Goal: Transaction & Acquisition: Download file/media

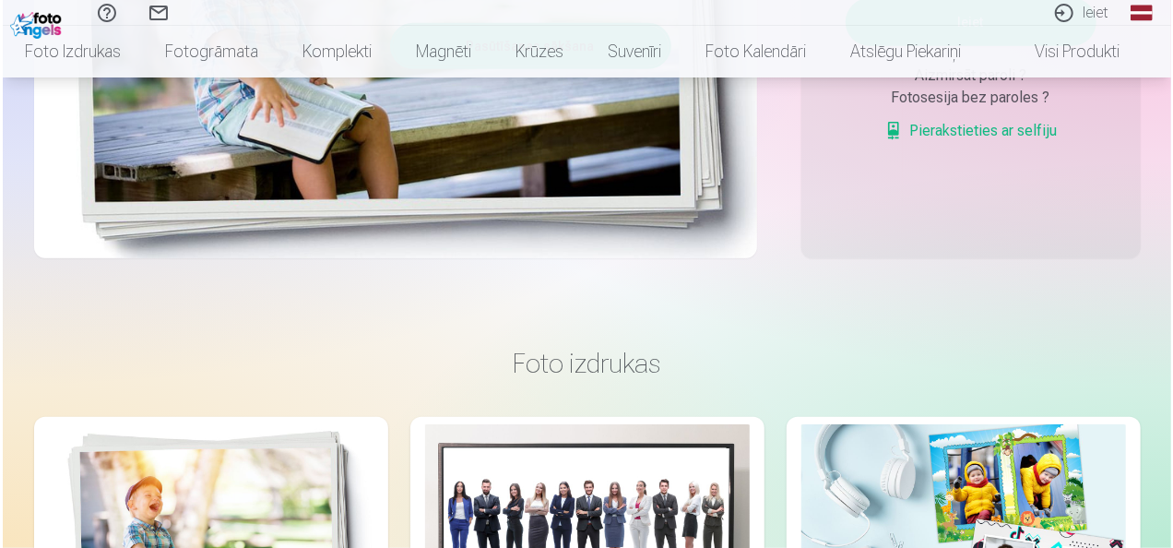
scroll to position [461, 0]
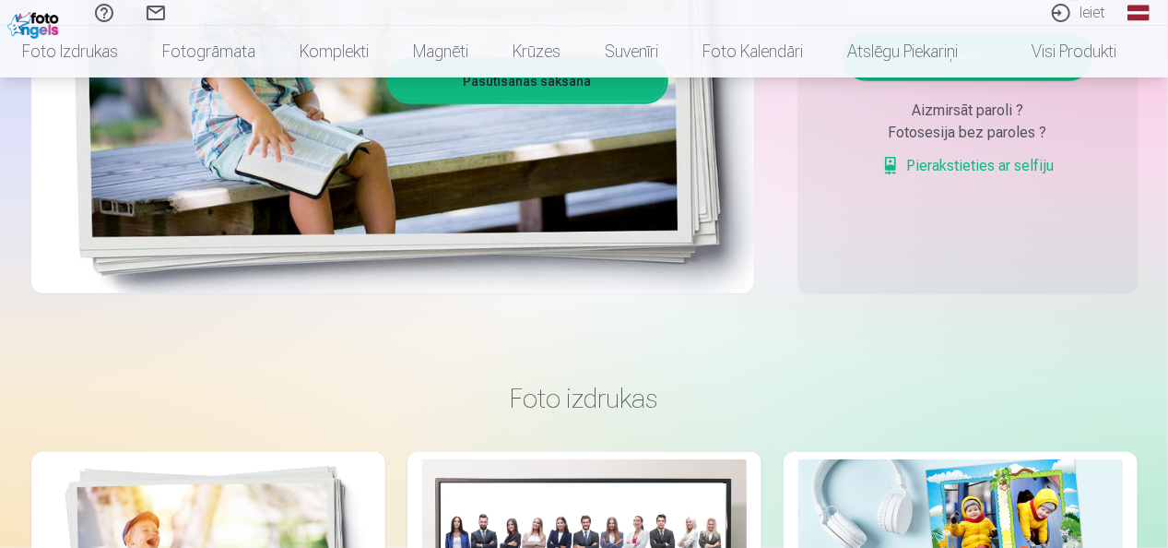
click at [1101, 20] on link "Ieiet" at bounding box center [1078, 13] width 85 height 26
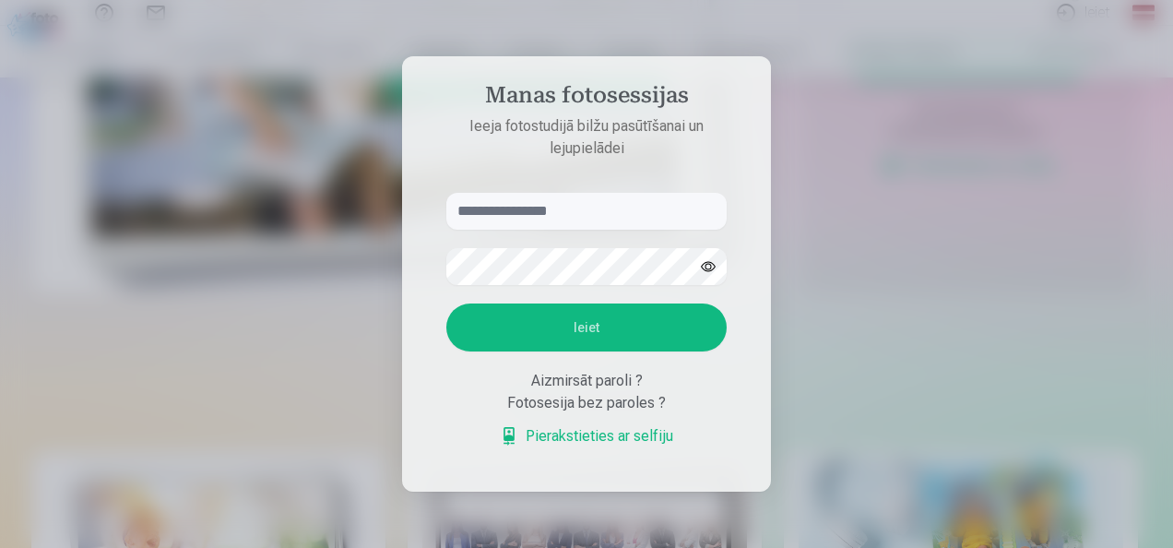
click at [501, 214] on input "text" at bounding box center [586, 211] width 280 height 37
type input "**********"
click at [446, 303] on button "Ieiet" at bounding box center [586, 327] width 280 height 48
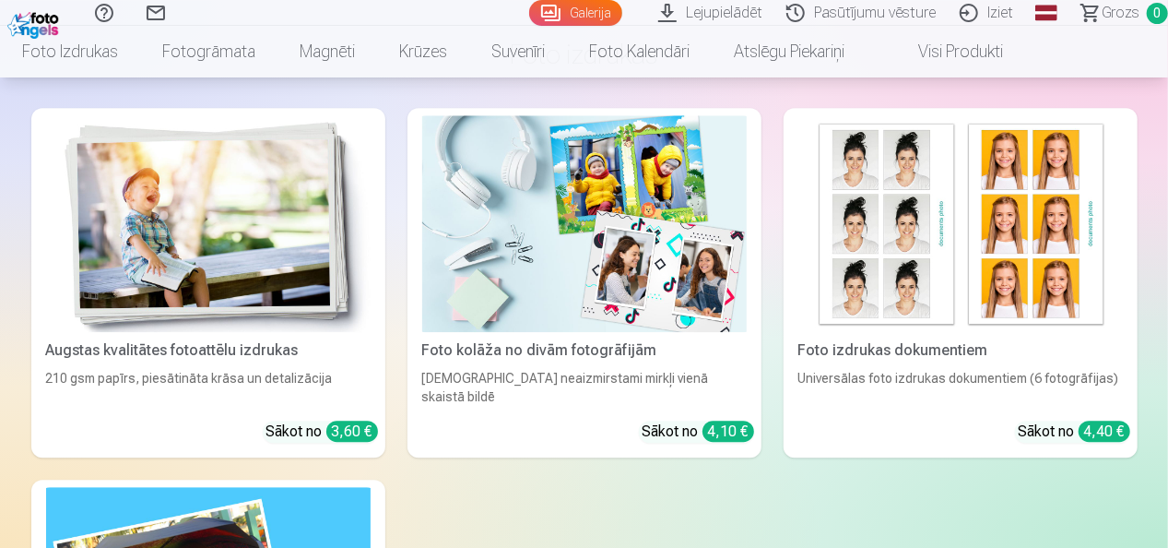
scroll to position [5812, 0]
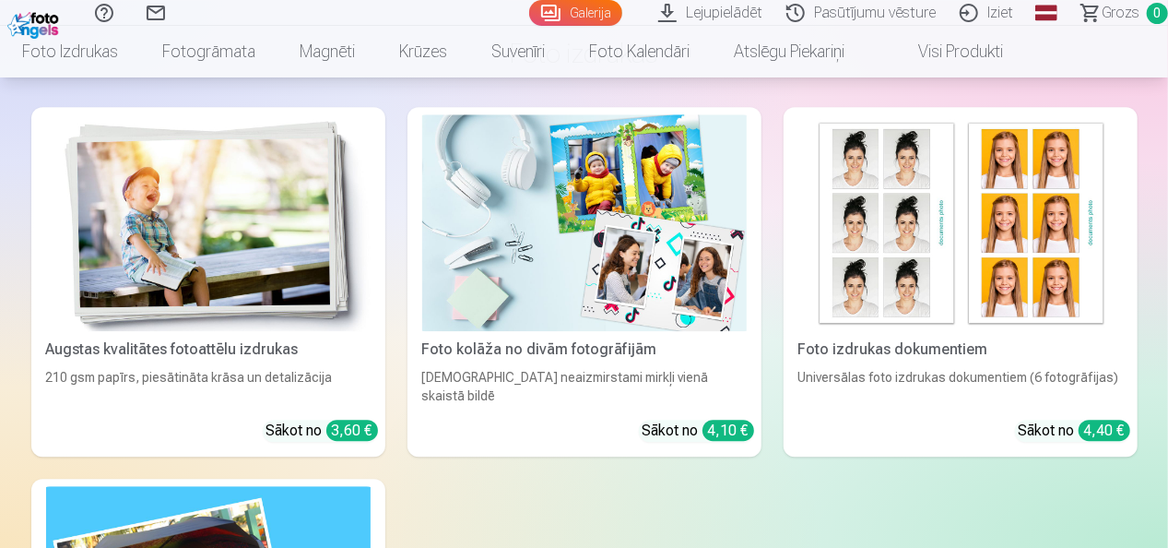
click at [705, 16] on link "Lejupielādēt" at bounding box center [713, 13] width 128 height 26
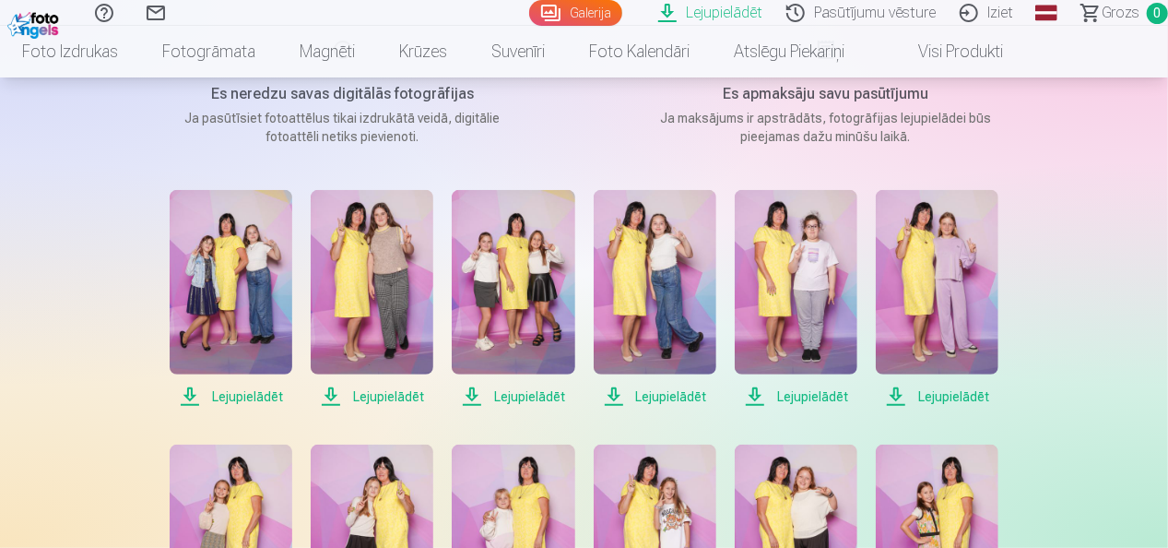
scroll to position [277, 0]
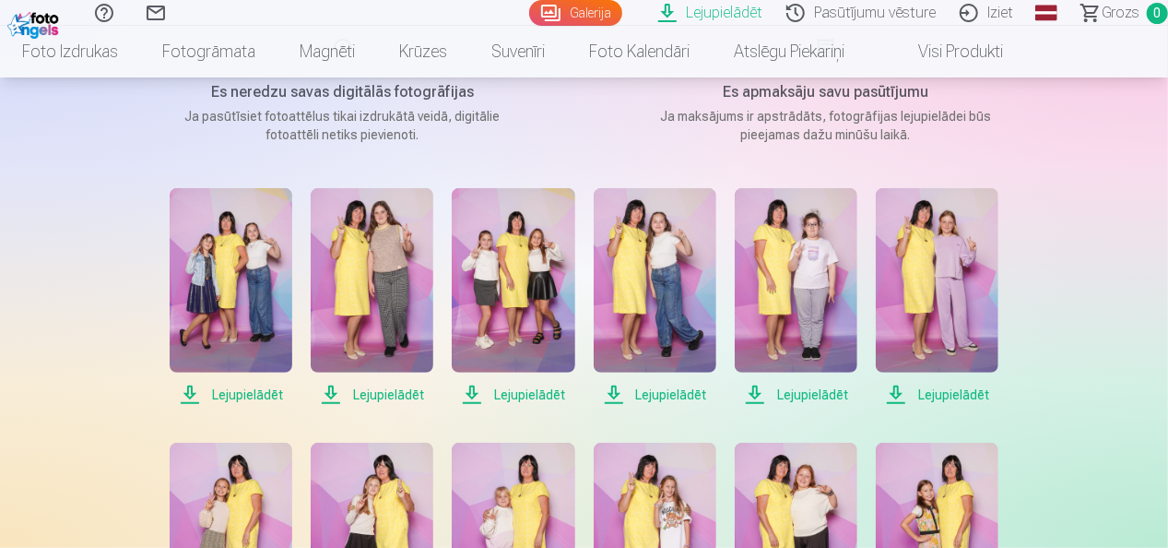
click at [193, 394] on span "Lejupielādēt" at bounding box center [231, 395] width 123 height 22
click at [331, 395] on span "Lejupielādēt" at bounding box center [372, 395] width 123 height 22
click at [478, 388] on span "Lejupielādēt" at bounding box center [513, 395] width 123 height 22
click at [619, 393] on span "Lejupielādēt" at bounding box center [655, 395] width 123 height 22
click at [761, 390] on span "Lejupielādēt" at bounding box center [796, 395] width 123 height 22
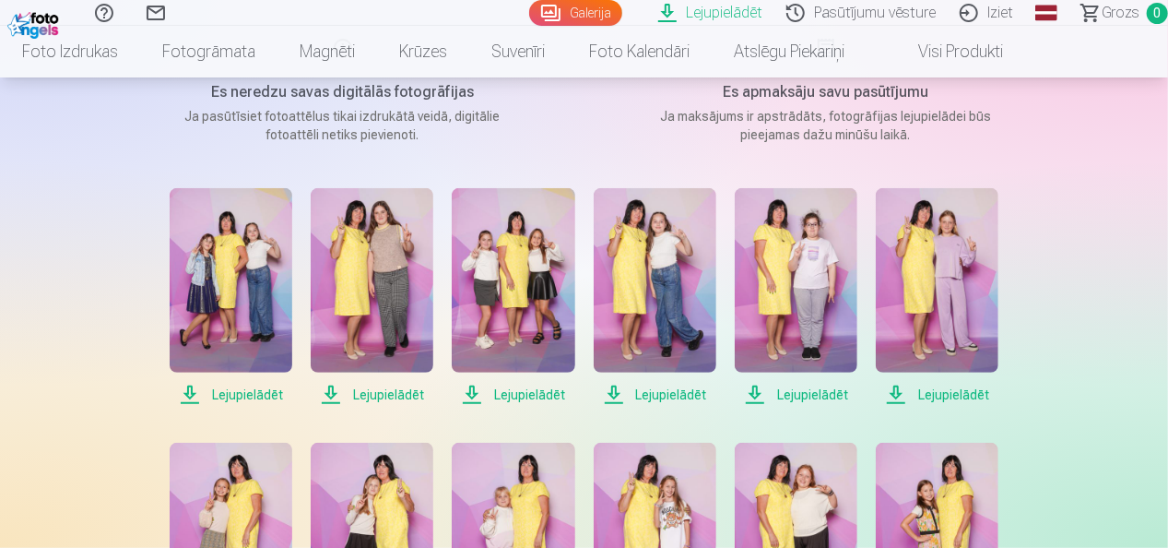
click at [894, 391] on span "Lejupielādēt" at bounding box center [937, 395] width 123 height 22
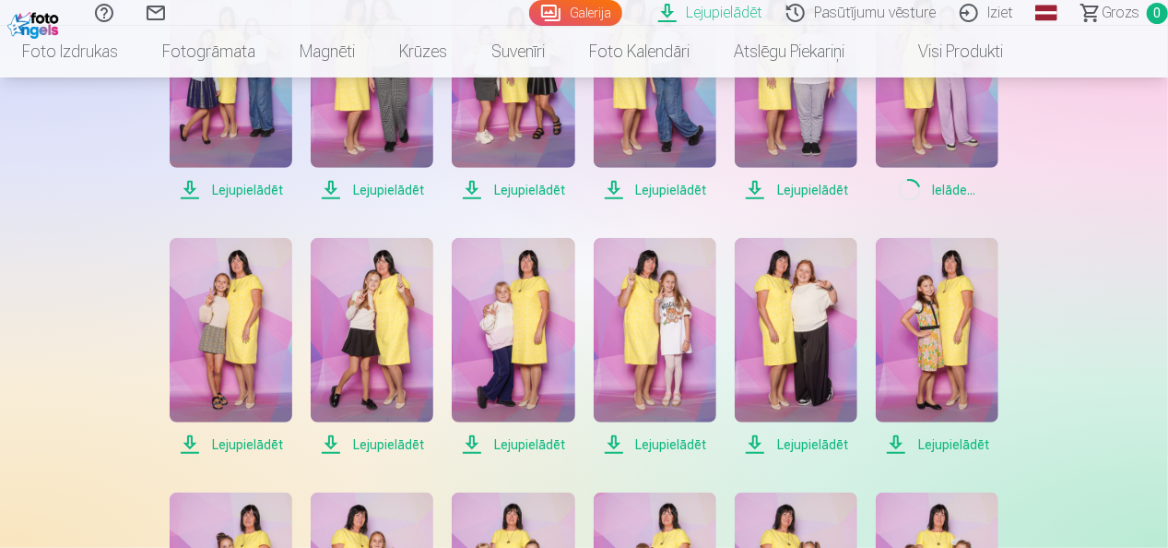
scroll to position [553, 0]
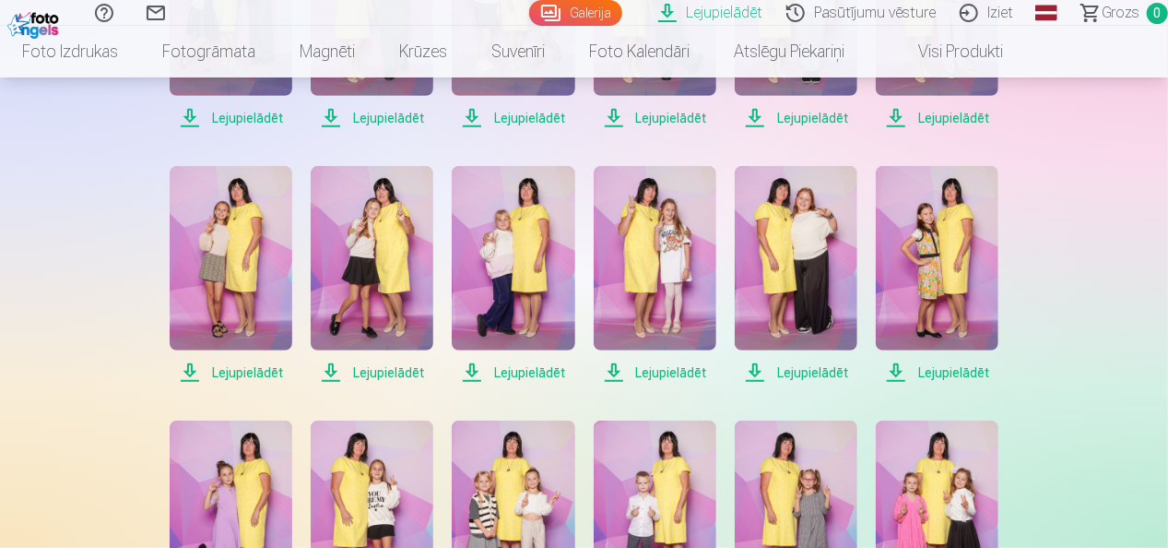
click at [193, 369] on span "Lejupielādēt" at bounding box center [231, 372] width 123 height 22
click at [336, 372] on span "Lejupielādēt" at bounding box center [372, 372] width 123 height 22
click at [470, 371] on span "Lejupielādēt" at bounding box center [513, 372] width 123 height 22
click at [614, 375] on span "Lejupielādēt" at bounding box center [655, 372] width 123 height 22
click at [752, 369] on span "Lejupielādēt" at bounding box center [796, 372] width 123 height 22
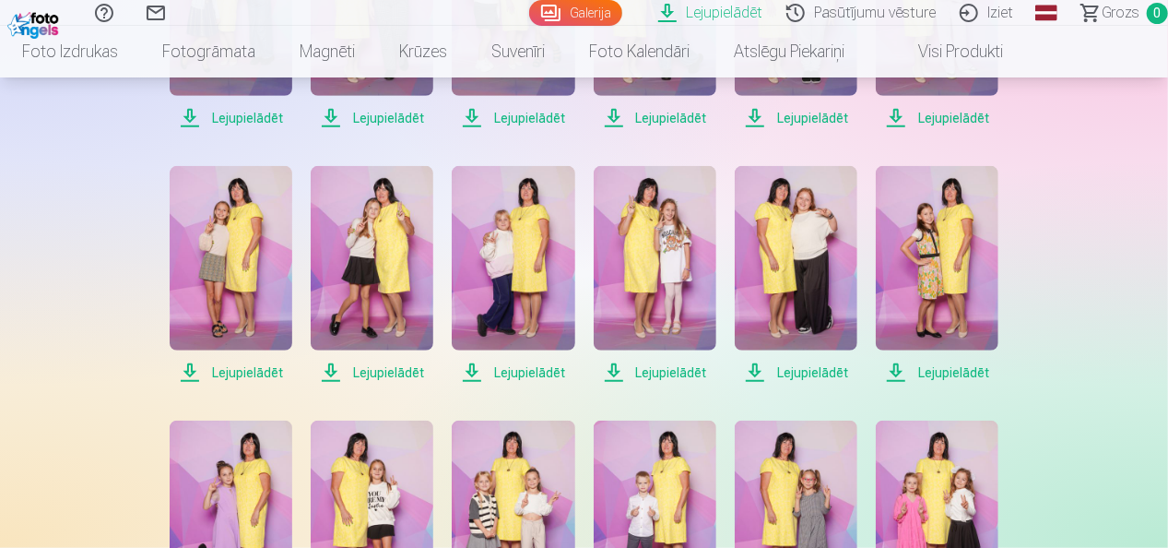
click at [901, 371] on span "Lejupielādēt" at bounding box center [937, 372] width 123 height 22
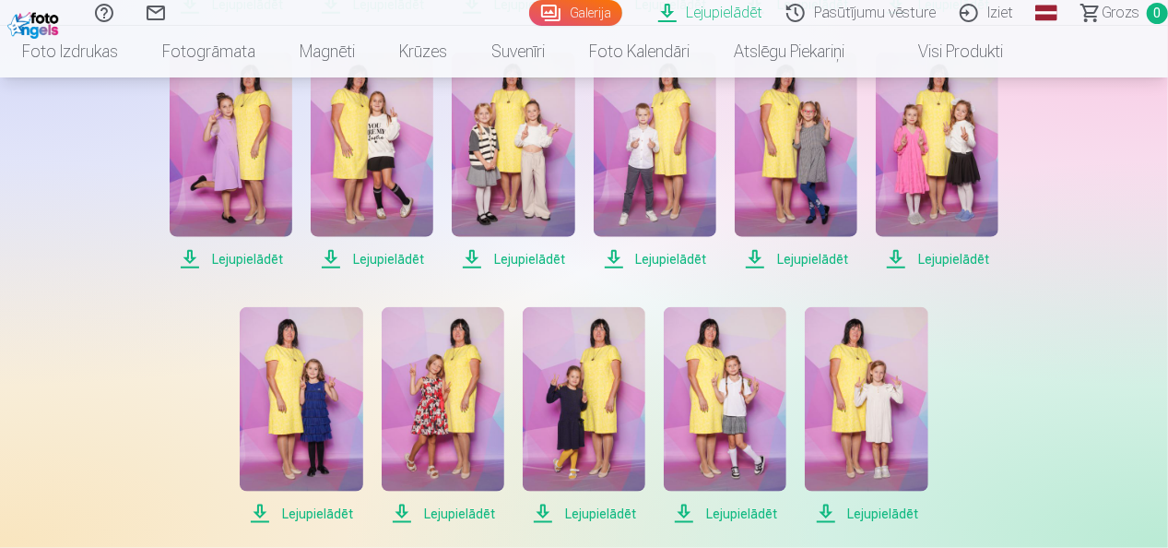
scroll to position [922, 0]
click at [193, 257] on span "Lejupielādēt" at bounding box center [231, 258] width 123 height 22
click at [330, 258] on span "Lejupielādēt" at bounding box center [372, 258] width 123 height 22
click at [478, 255] on span "Lejupielādēt" at bounding box center [513, 258] width 123 height 22
click at [612, 255] on span "Lejupielādēt" at bounding box center [655, 258] width 123 height 22
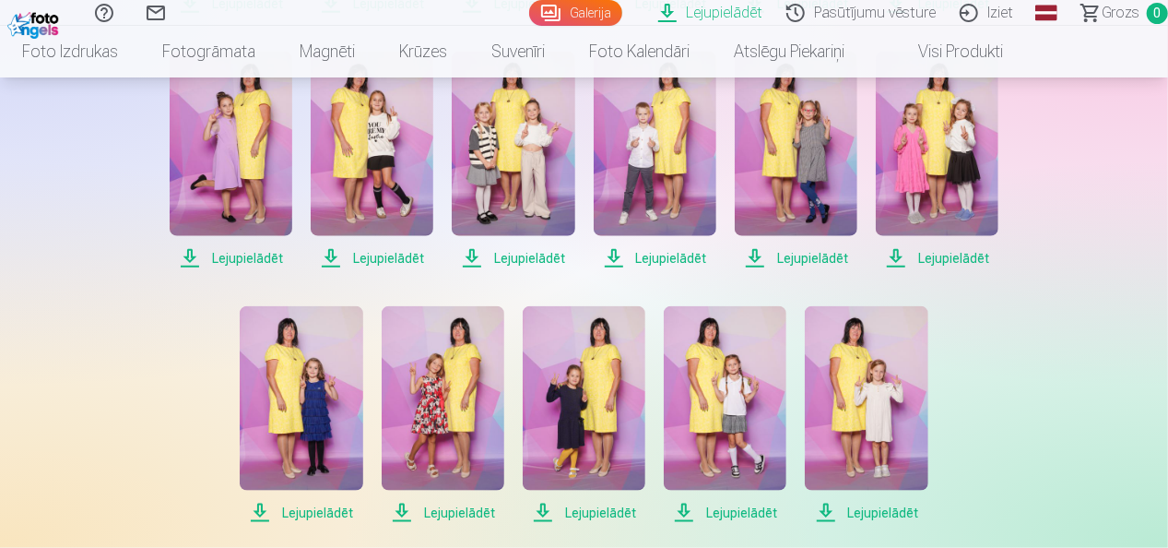
click at [752, 260] on span "Lejupielādēt" at bounding box center [796, 258] width 123 height 22
click at [900, 253] on span "Lejupielādēt" at bounding box center [937, 258] width 123 height 22
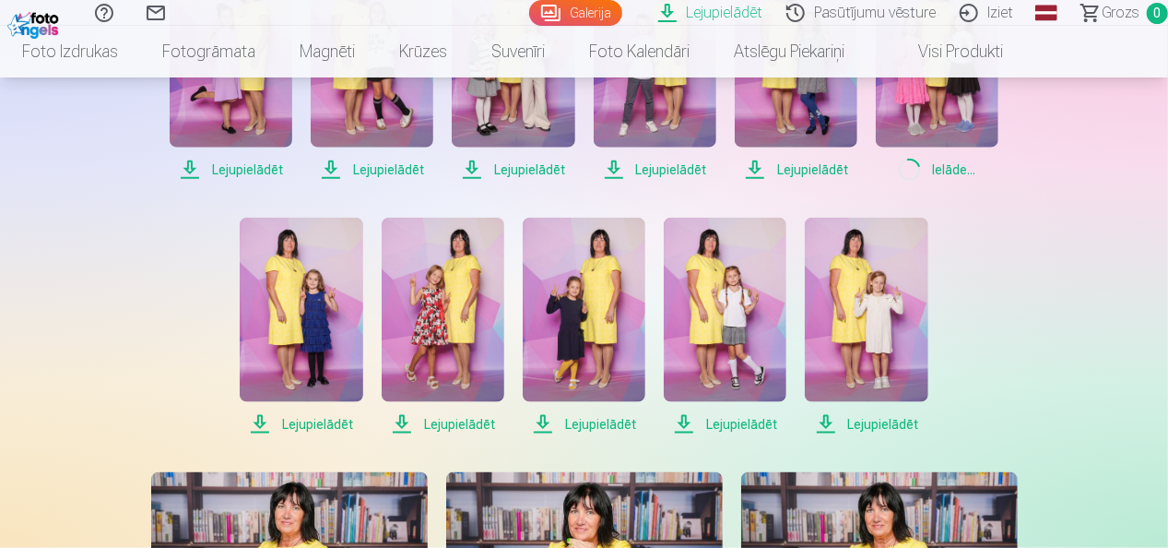
scroll to position [1014, 0]
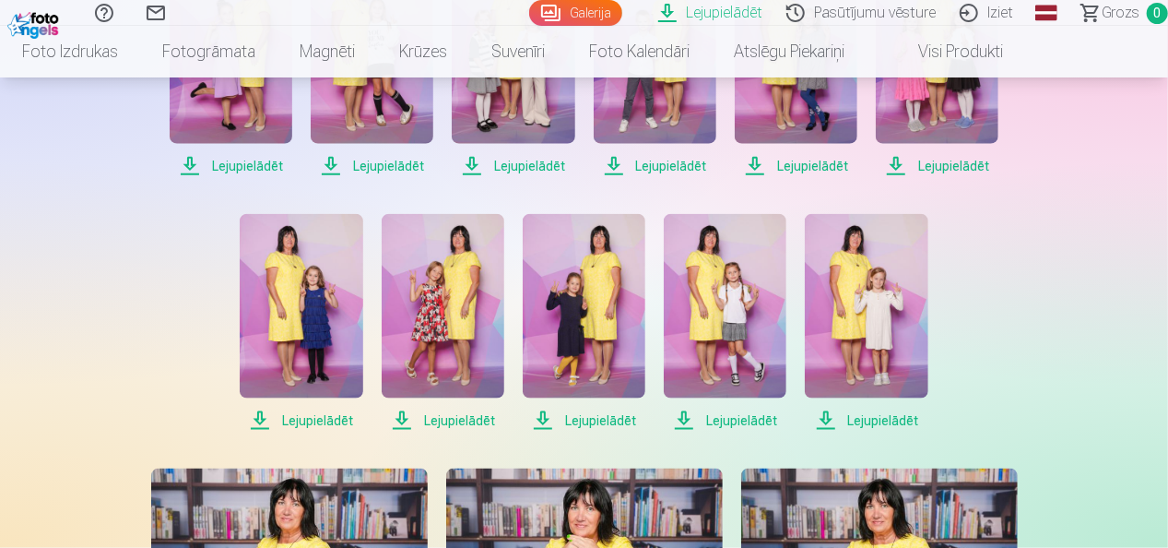
click at [255, 416] on span "Lejupielādēt" at bounding box center [301, 420] width 123 height 22
click at [400, 419] on span "Lejupielādēt" at bounding box center [443, 420] width 123 height 22
click at [544, 417] on span "Lejupielādēt" at bounding box center [584, 420] width 123 height 22
click at [683, 420] on span "Lejupielādēt" at bounding box center [725, 420] width 123 height 22
click at [703, 441] on div "Lejupielādēt Lejupielādēt Lejupielādēt Lejupielādēt Lejupielādēt Lejupielādēt L…" at bounding box center [585, 484] width 922 height 2069
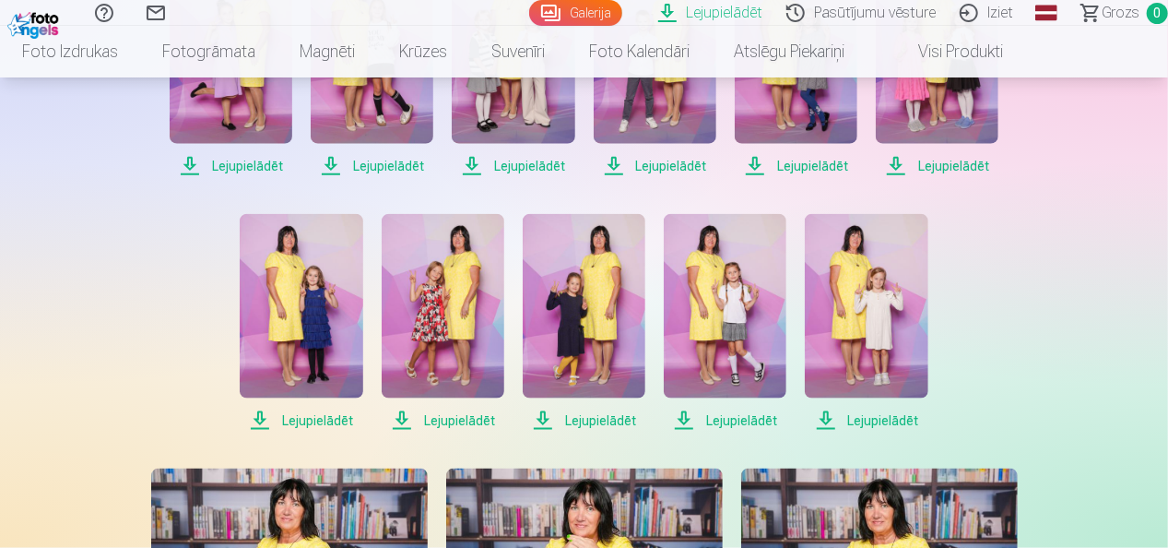
click at [824, 421] on span "Lejupielādēt" at bounding box center [866, 420] width 123 height 22
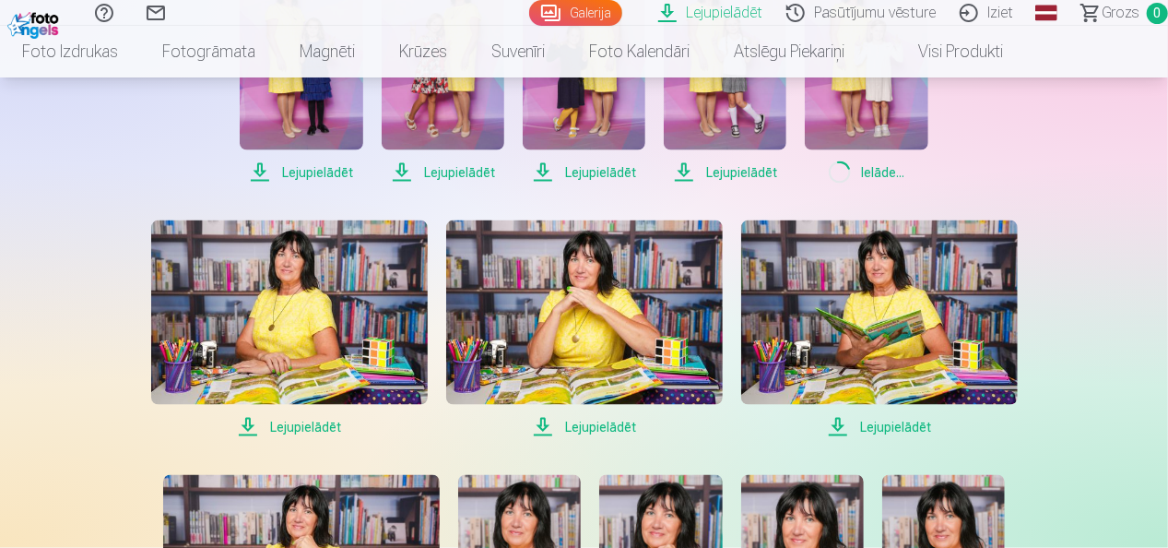
scroll to position [1383, 0]
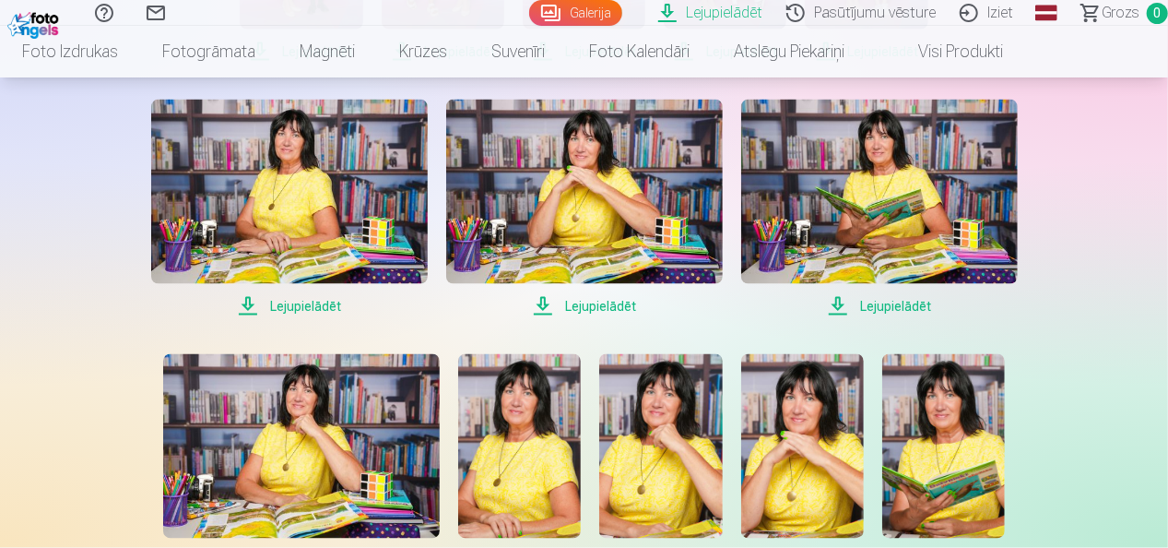
click at [243, 306] on span "Lejupielādēt" at bounding box center [289, 306] width 277 height 22
click at [542, 308] on span "Lejupielādēt" at bounding box center [584, 306] width 277 height 22
click at [842, 304] on span "Lejupielādēt" at bounding box center [879, 306] width 277 height 22
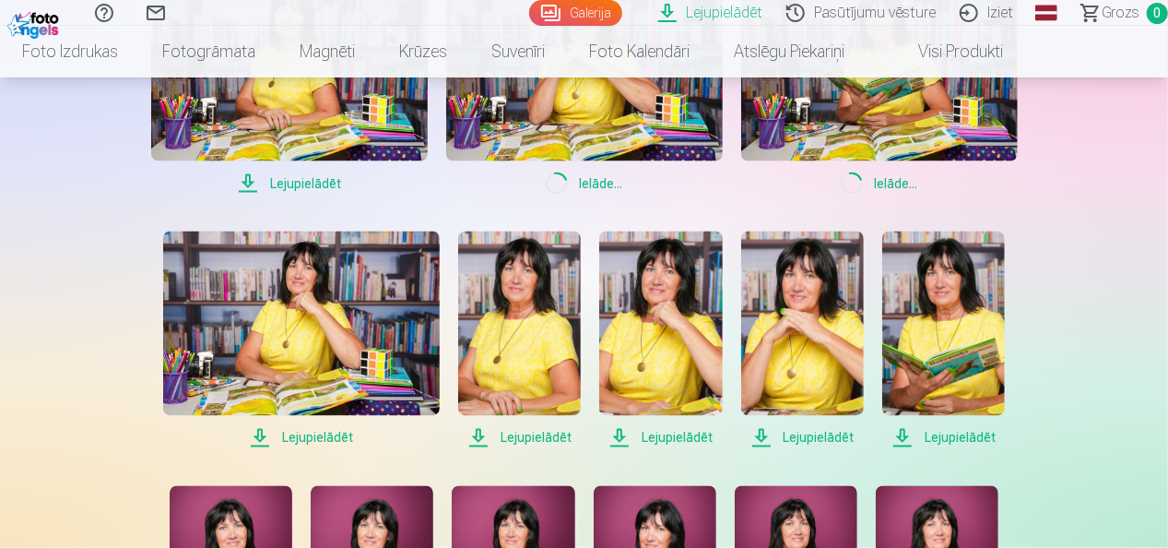
scroll to position [1752, 0]
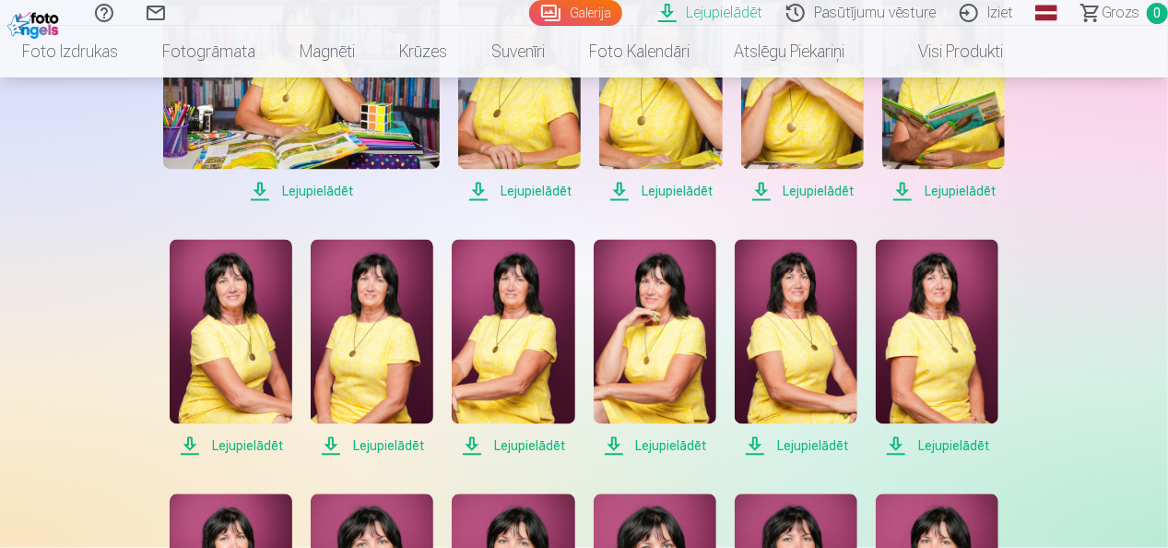
click at [260, 188] on span "Lejupielādēt" at bounding box center [301, 192] width 277 height 22
click at [480, 190] on span "Lejupielādēt" at bounding box center [519, 192] width 123 height 22
click at [623, 184] on span "Lejupielādēt" at bounding box center [660, 192] width 123 height 22
click at [763, 186] on span "Lejupielādēt" at bounding box center [802, 192] width 123 height 22
click at [900, 187] on span "Lejupielādēt" at bounding box center [944, 192] width 123 height 22
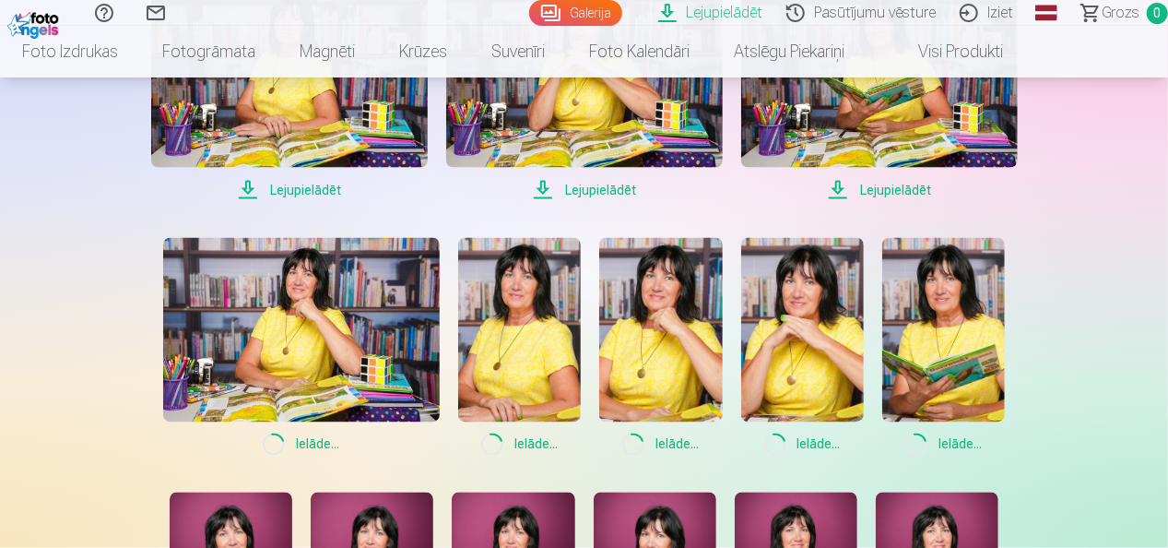
scroll to position [1660, 0]
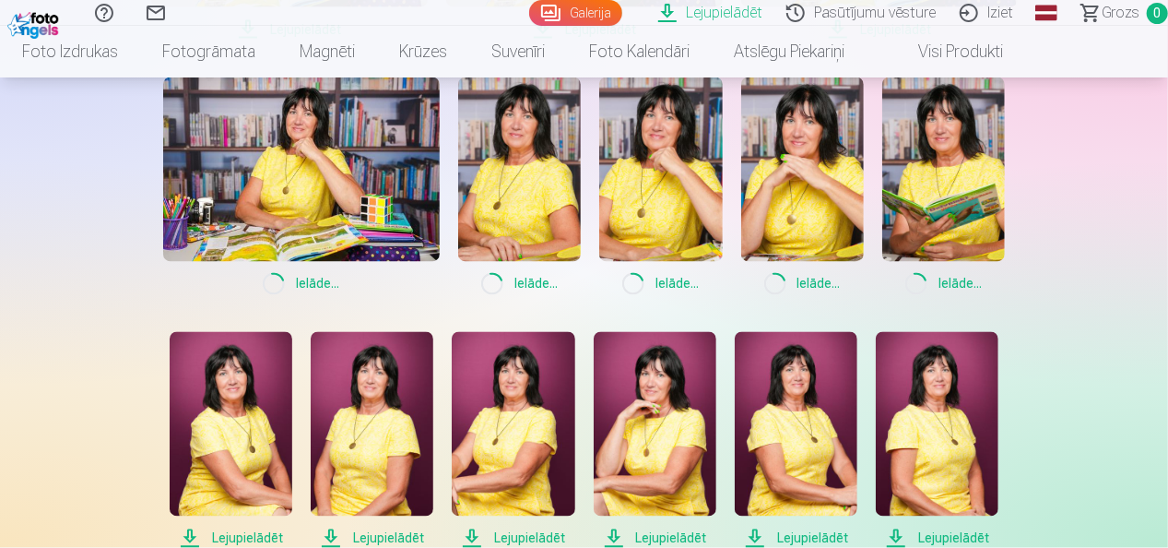
click at [302, 282] on span "Loading... Ielāde ..." at bounding box center [301, 284] width 277 height 22
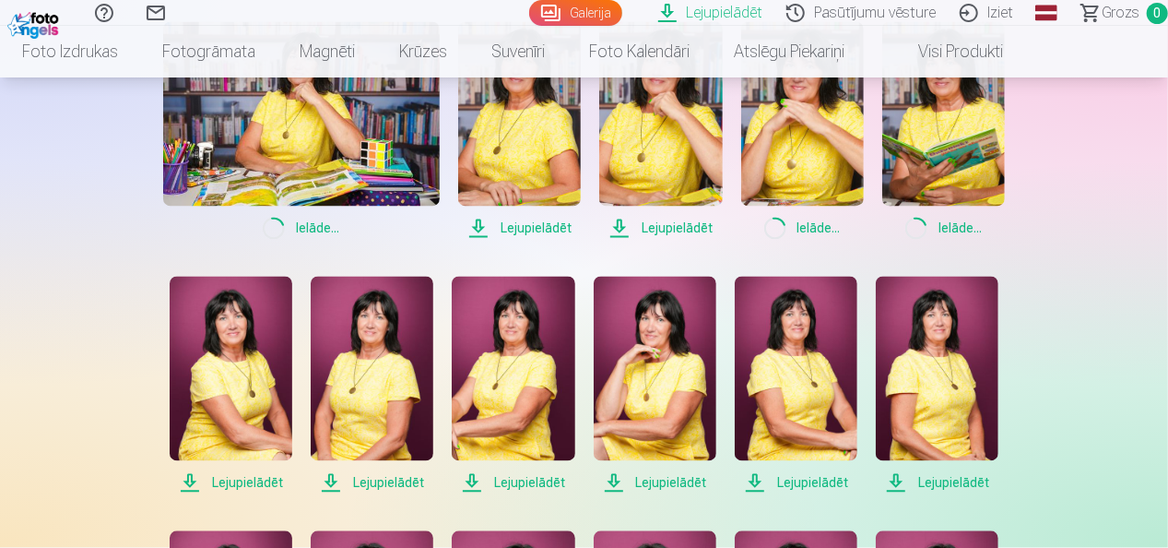
scroll to position [1844, 0]
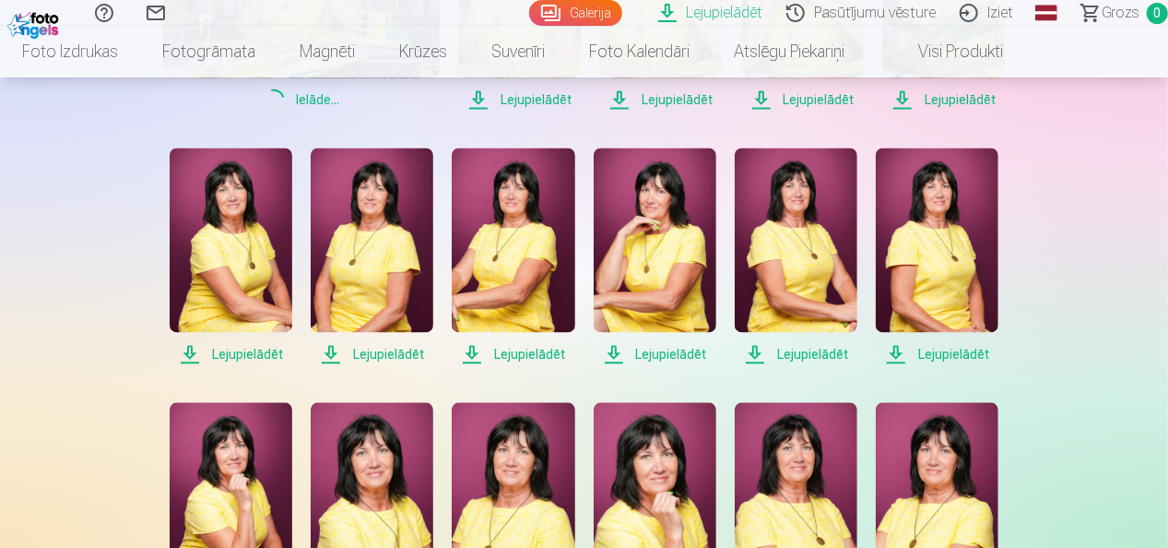
click at [184, 350] on span "Lejupielādēt" at bounding box center [231, 354] width 123 height 22
click at [330, 352] on span "Lejupielādēt" at bounding box center [372, 354] width 123 height 22
click at [477, 351] on span "Lejupielādēt" at bounding box center [513, 354] width 123 height 22
click at [613, 352] on span "Lejupielādēt" at bounding box center [655, 354] width 123 height 22
click at [762, 354] on span "Lejupielādēt" at bounding box center [796, 354] width 123 height 22
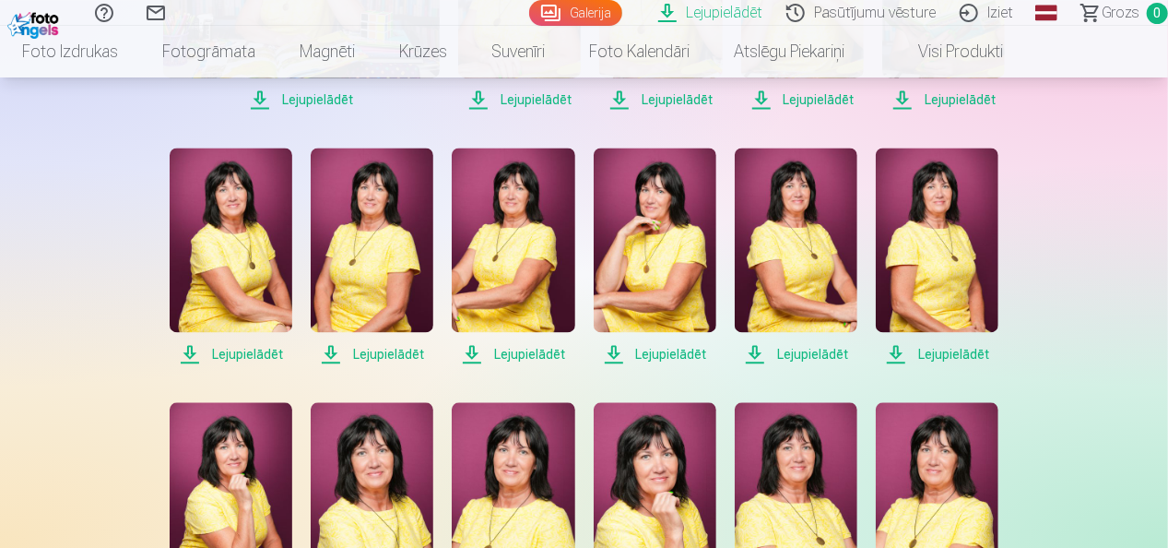
click at [894, 354] on span "Lejupielādēt" at bounding box center [937, 354] width 123 height 22
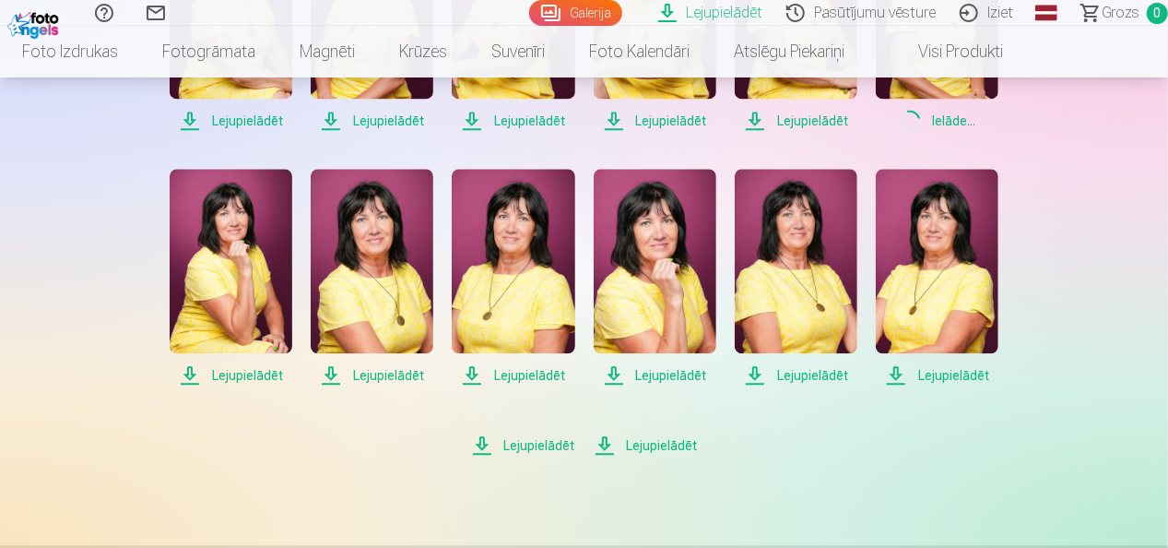
scroll to position [2121, 0]
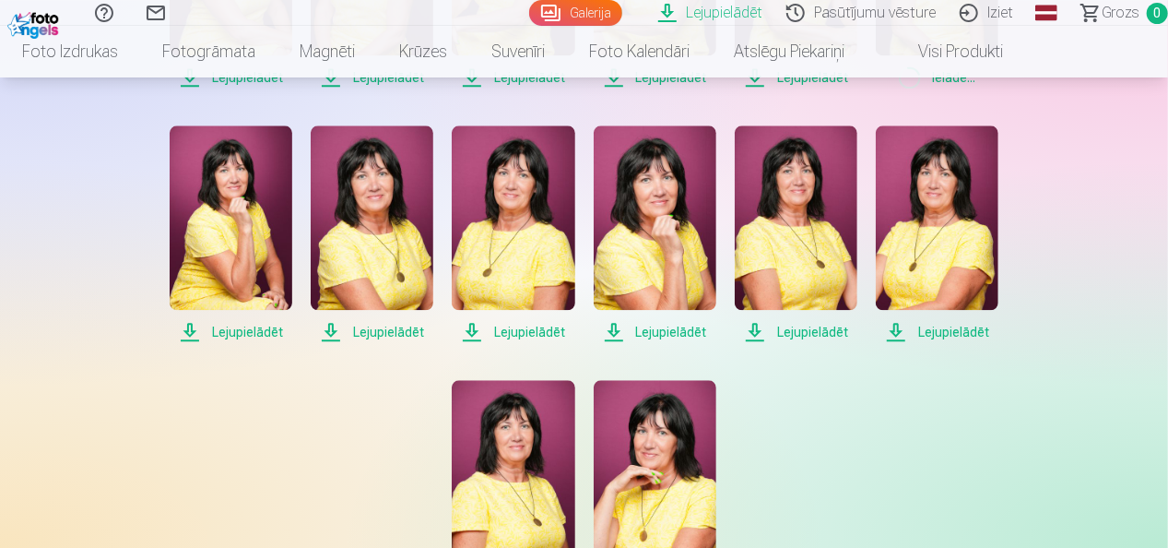
click at [185, 331] on span "Lejupielādēt" at bounding box center [231, 332] width 123 height 22
click at [323, 332] on span "Lejupielādēt" at bounding box center [372, 332] width 123 height 22
click at [474, 326] on span "Lejupielādēt" at bounding box center [513, 332] width 123 height 22
click at [611, 332] on span "Lejupielādēt" at bounding box center [655, 332] width 123 height 22
click at [760, 332] on span "Lejupielādēt" at bounding box center [796, 332] width 123 height 22
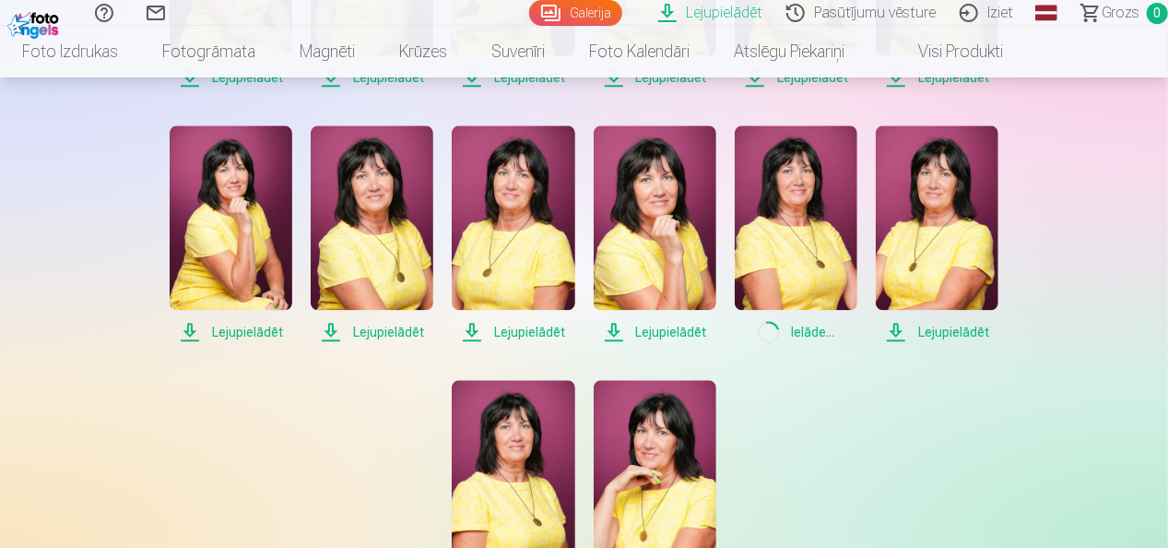
click at [894, 330] on span "Lejupielādēt" at bounding box center [937, 332] width 123 height 22
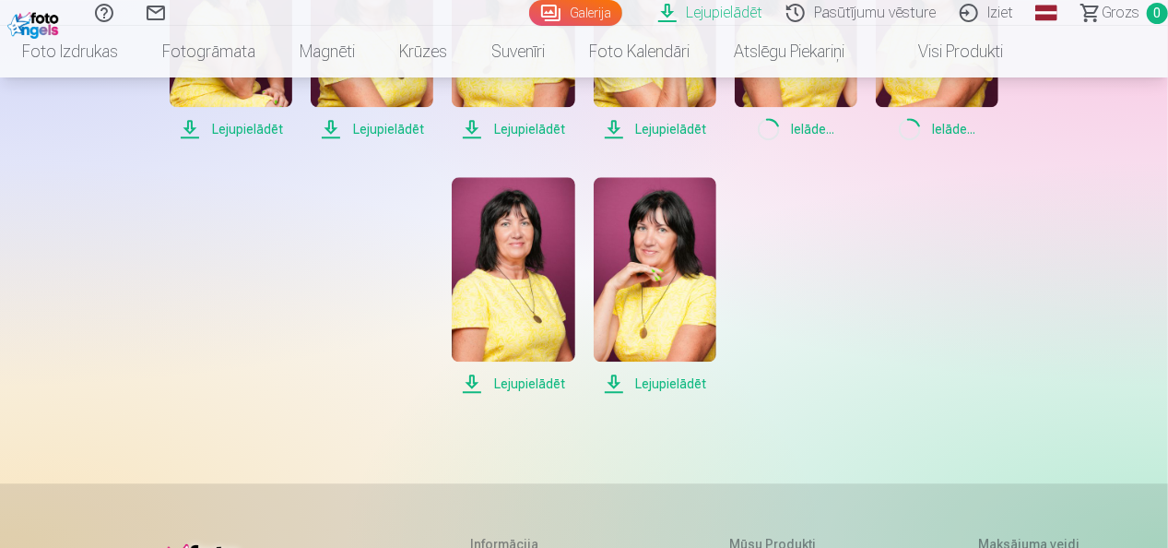
scroll to position [2398, 0]
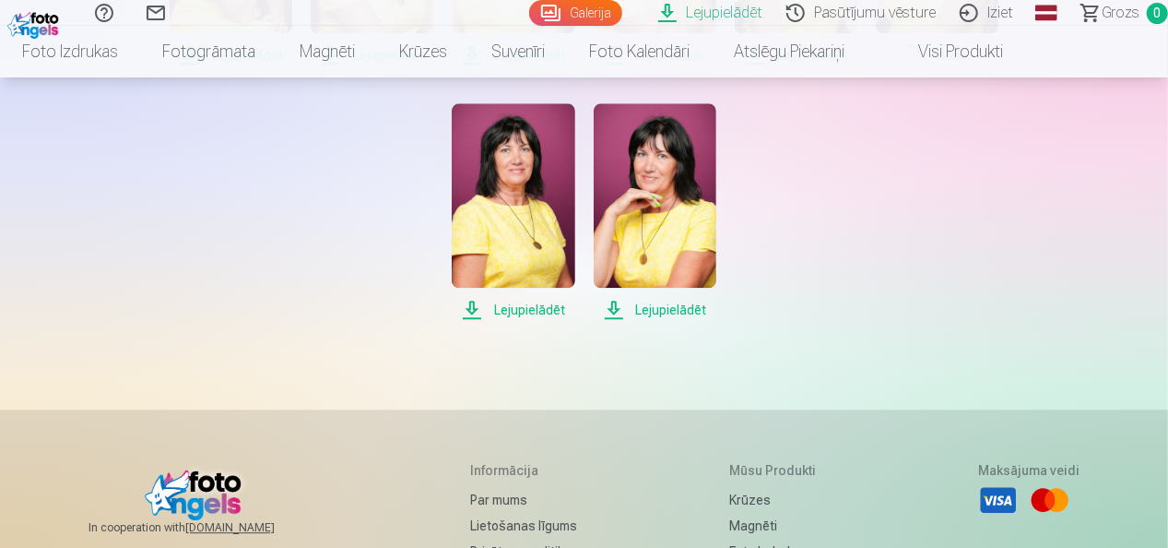
click at [472, 307] on span "Lejupielādēt" at bounding box center [513, 310] width 123 height 22
click at [615, 310] on span "Lejupielādēt" at bounding box center [655, 310] width 123 height 22
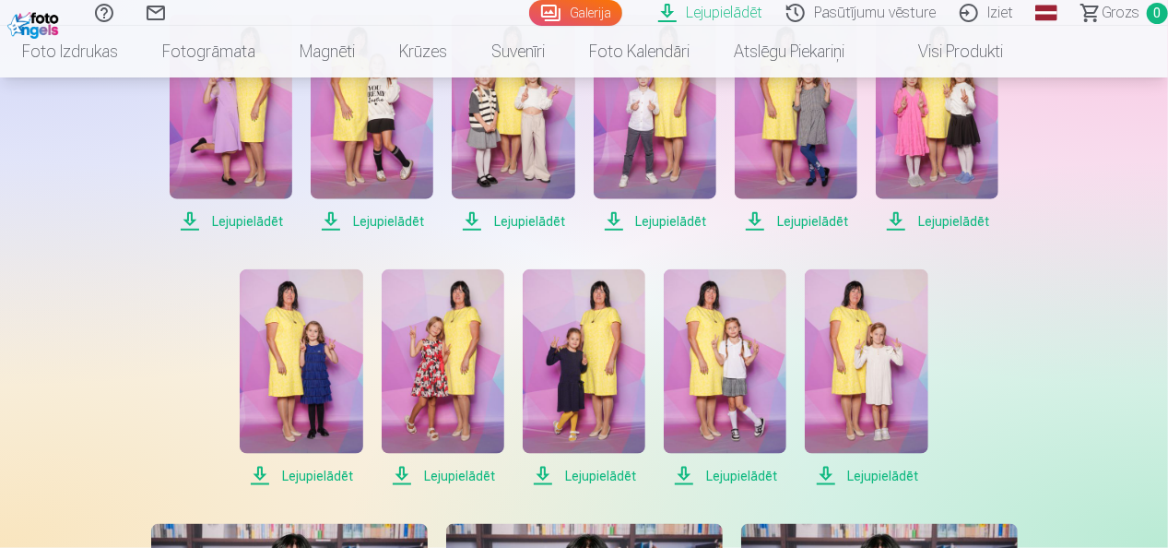
scroll to position [738, 0]
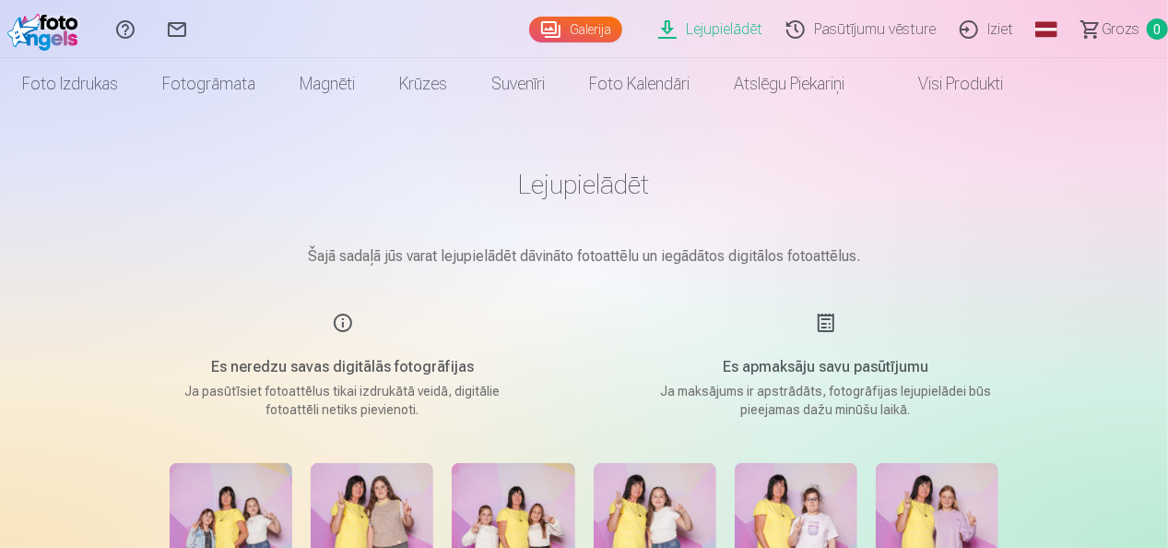
scroll to position [0, 0]
